Goal: Task Accomplishment & Management: Use online tool/utility

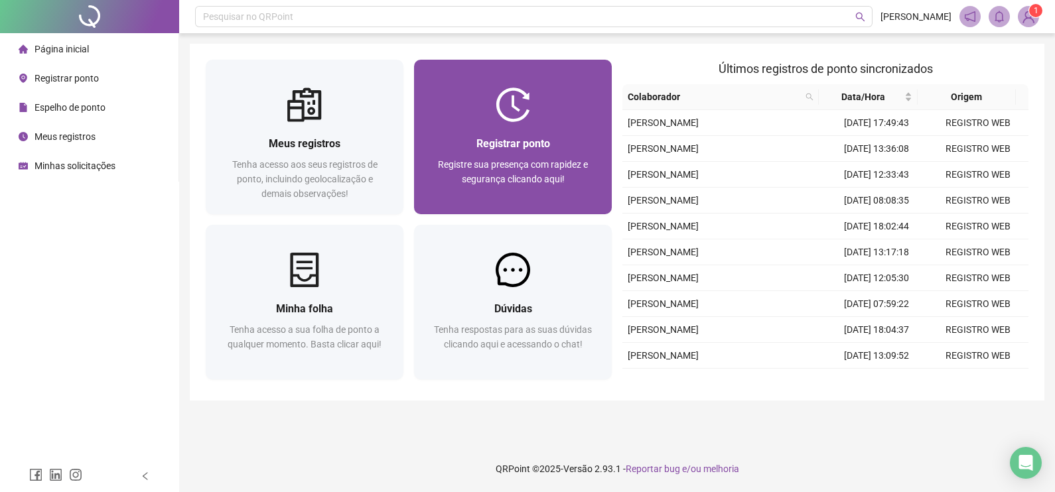
click at [552, 125] on div "Registrar ponto Registre sua presença com rapidez e segurança clicando aqui!" at bounding box center [513, 168] width 198 height 92
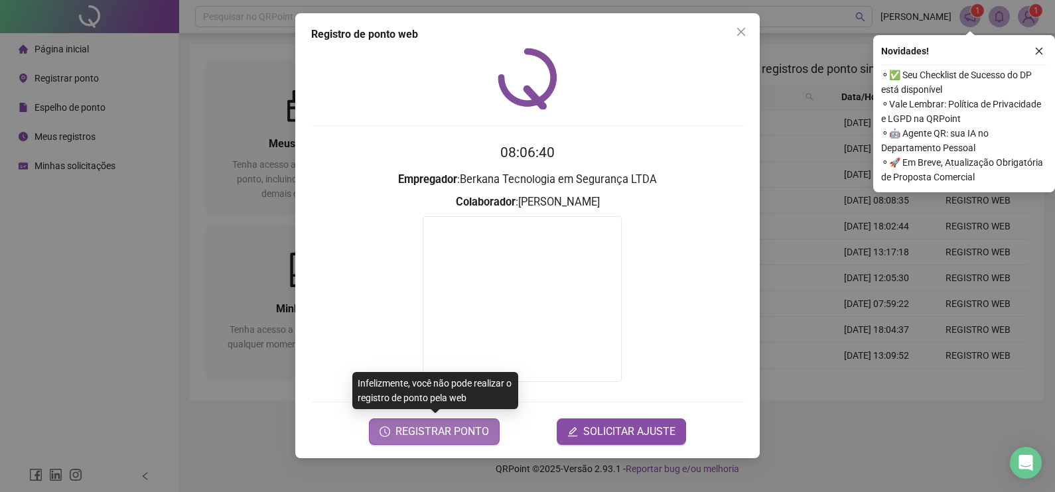
click at [435, 430] on span "REGISTRAR PONTO" at bounding box center [442, 432] width 94 height 16
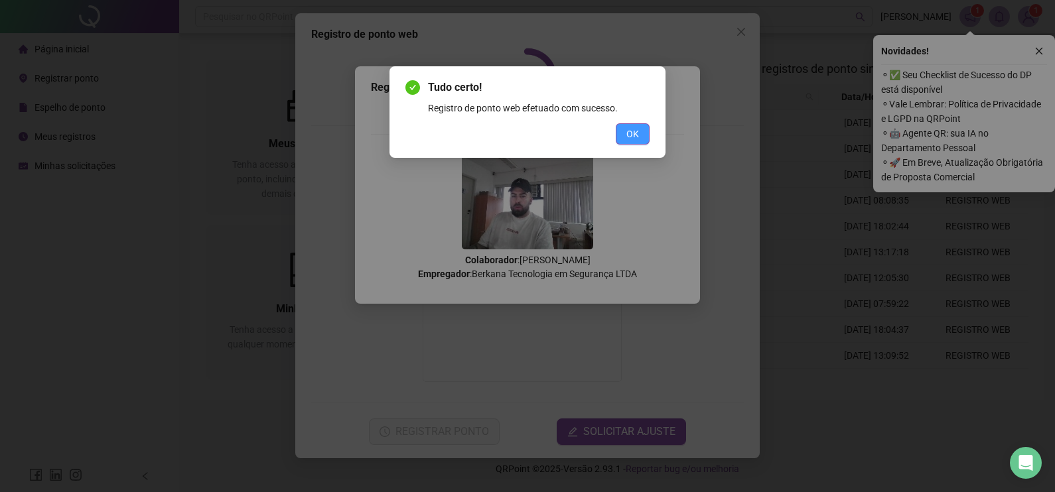
click at [632, 136] on span "OK" at bounding box center [632, 134] width 13 height 15
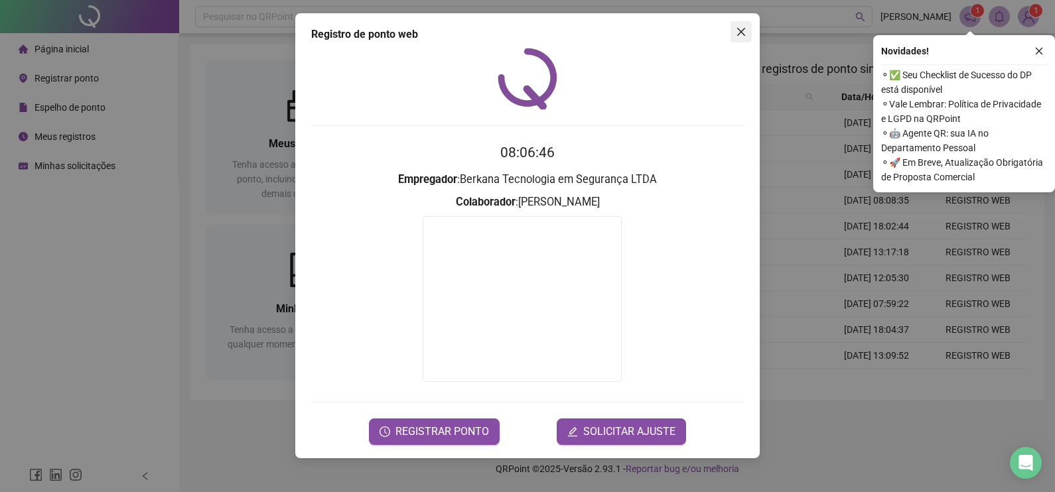
click at [742, 29] on icon "close" at bounding box center [741, 32] width 11 height 11
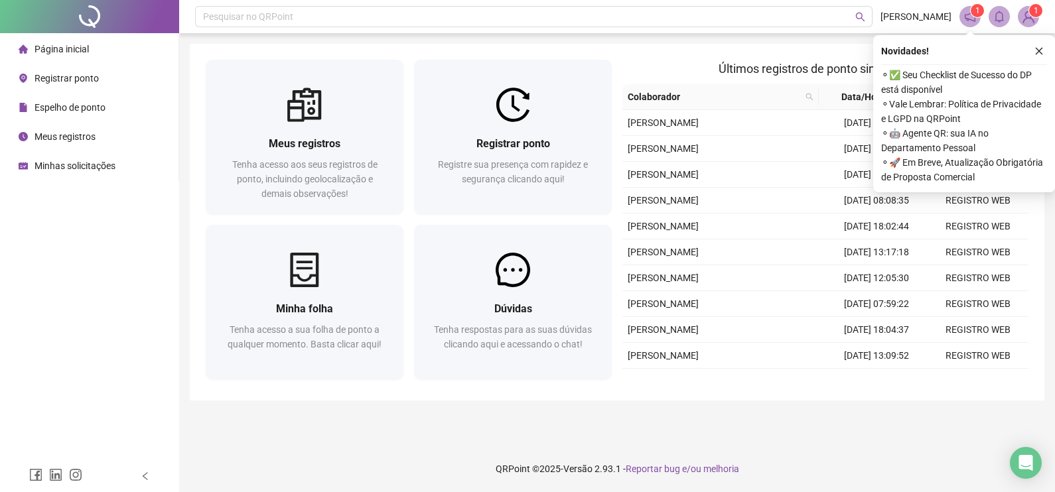
click at [812, 50] on div "Meus registros Tenha acesso aos seus registros de ponto, incluindo geolocalizaç…" at bounding box center [617, 222] width 855 height 357
click at [1037, 52] on icon "close" at bounding box center [1039, 51] width 7 height 7
